Goal: Information Seeking & Learning: Find specific fact

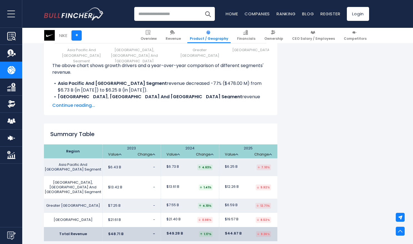
scroll to position [815, 0]
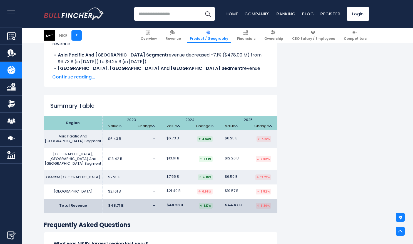
click at [243, 200] on td "$44.67 B 9.36%" at bounding box center [248, 205] width 58 height 14
drag, startPoint x: 242, startPoint y: 203, endPoint x: 220, endPoint y: 210, distance: 23.3
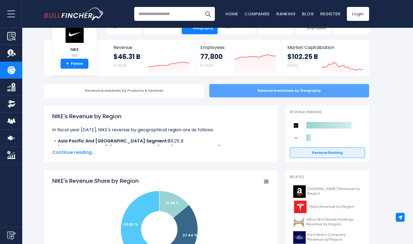
scroll to position [19, 0]
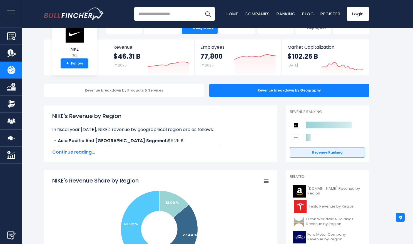
click at [74, 152] on span "Continue reading..." at bounding box center [160, 152] width 217 height 7
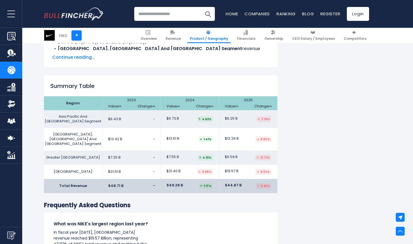
scroll to position [890, 0]
